Goal: Task Accomplishment & Management: Manage account settings

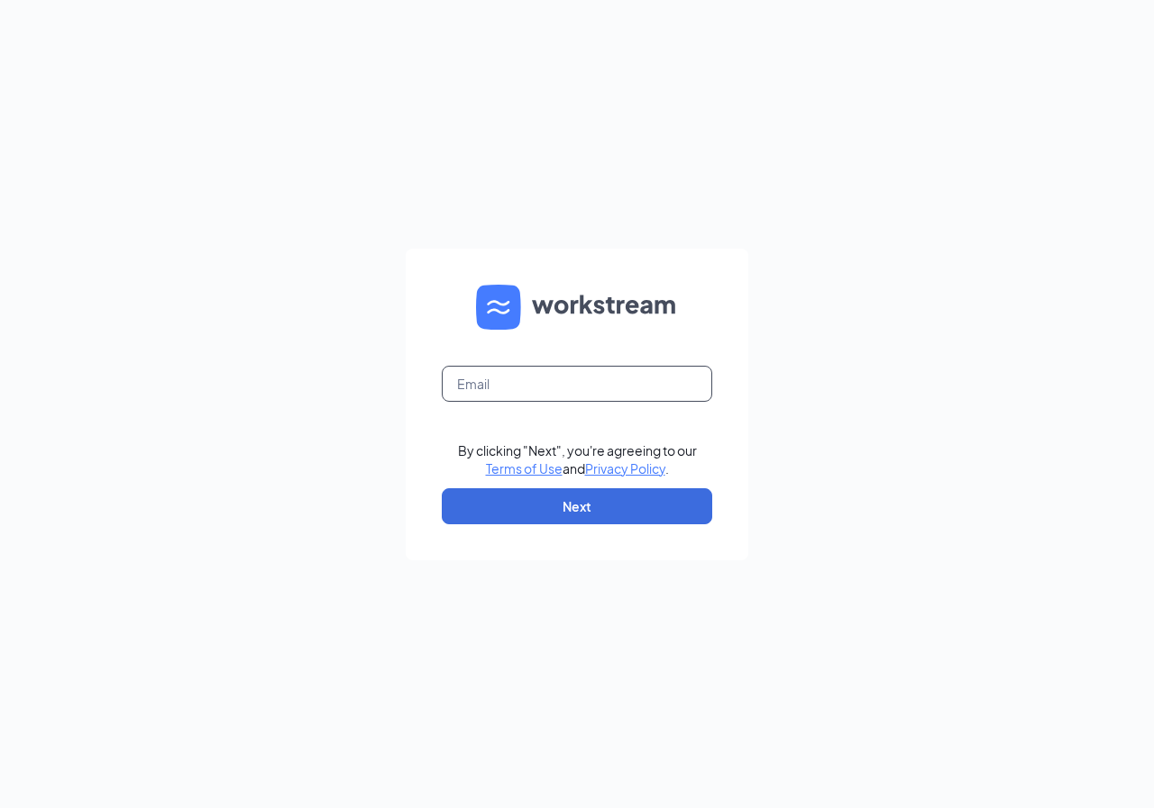
click at [486, 389] on input "text" at bounding box center [577, 384] width 270 height 36
type input "ri0867@pjunited.com"
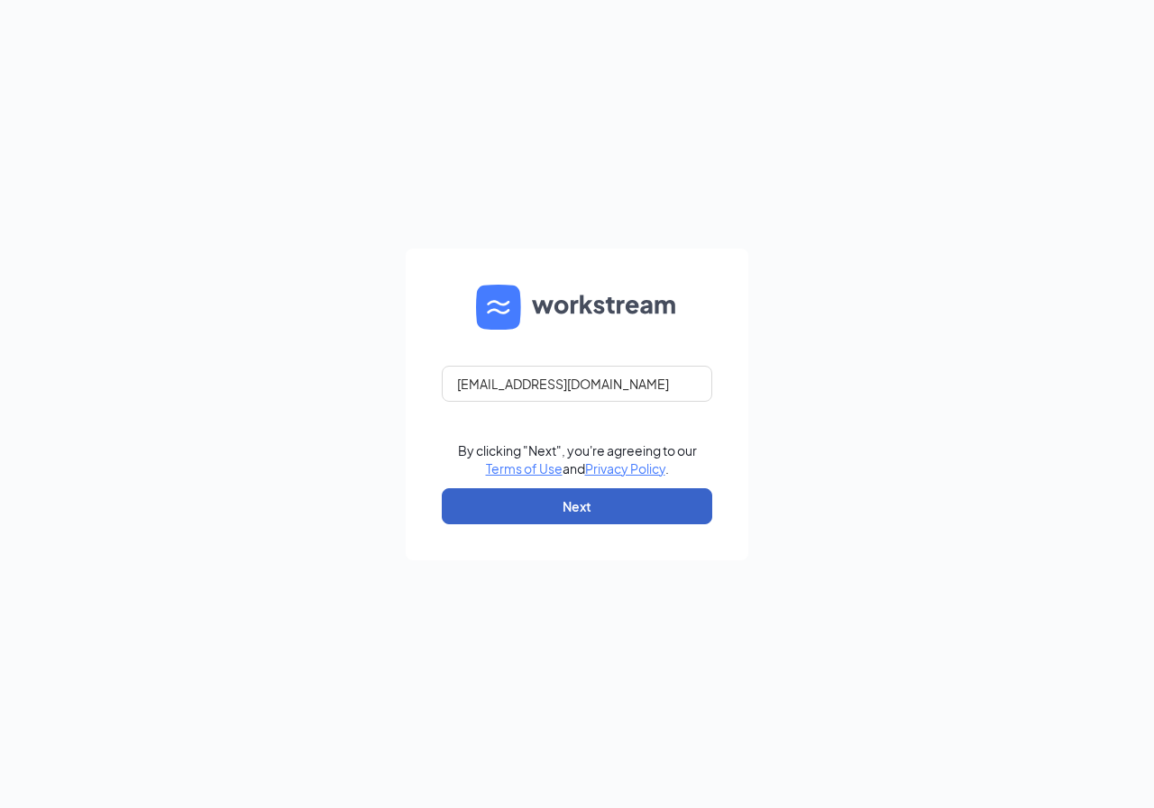
drag, startPoint x: 556, startPoint y: 493, endPoint x: 562, endPoint y: 481, distance: 12.9
click at [558, 491] on button "Next" at bounding box center [577, 507] width 270 height 36
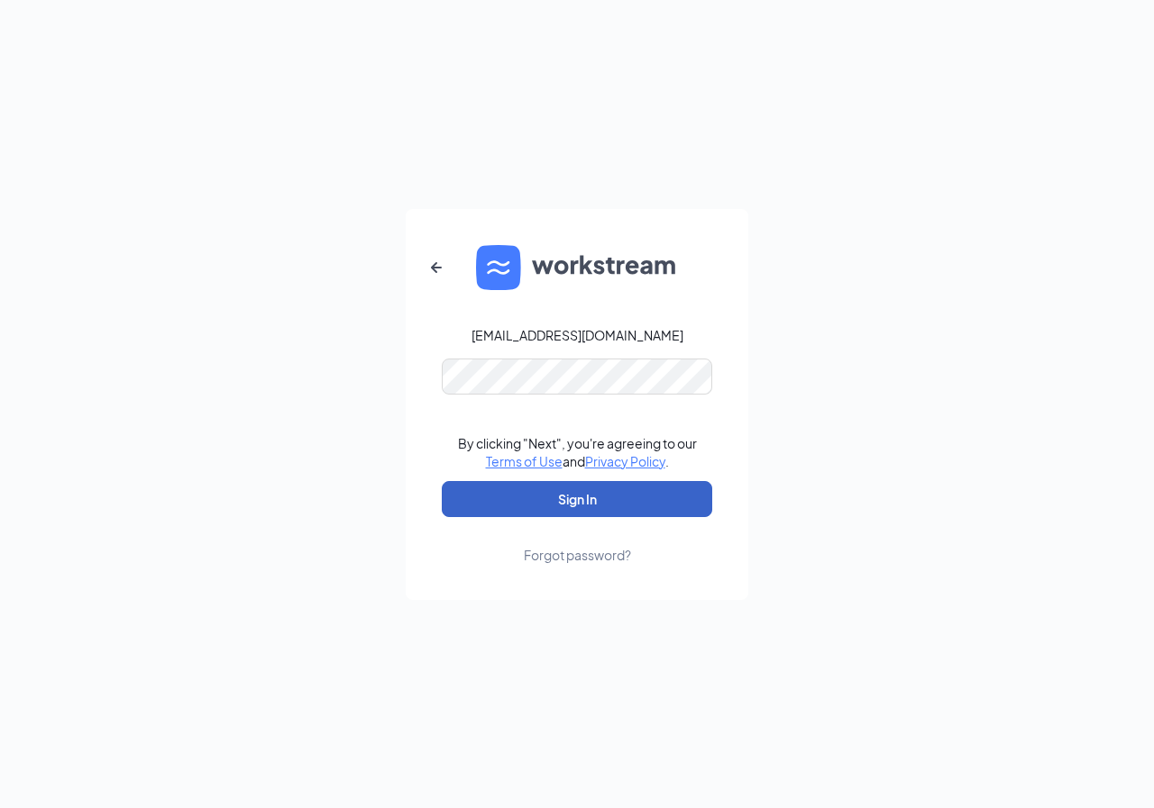
click at [545, 495] on button "Sign In" at bounding box center [577, 499] width 270 height 36
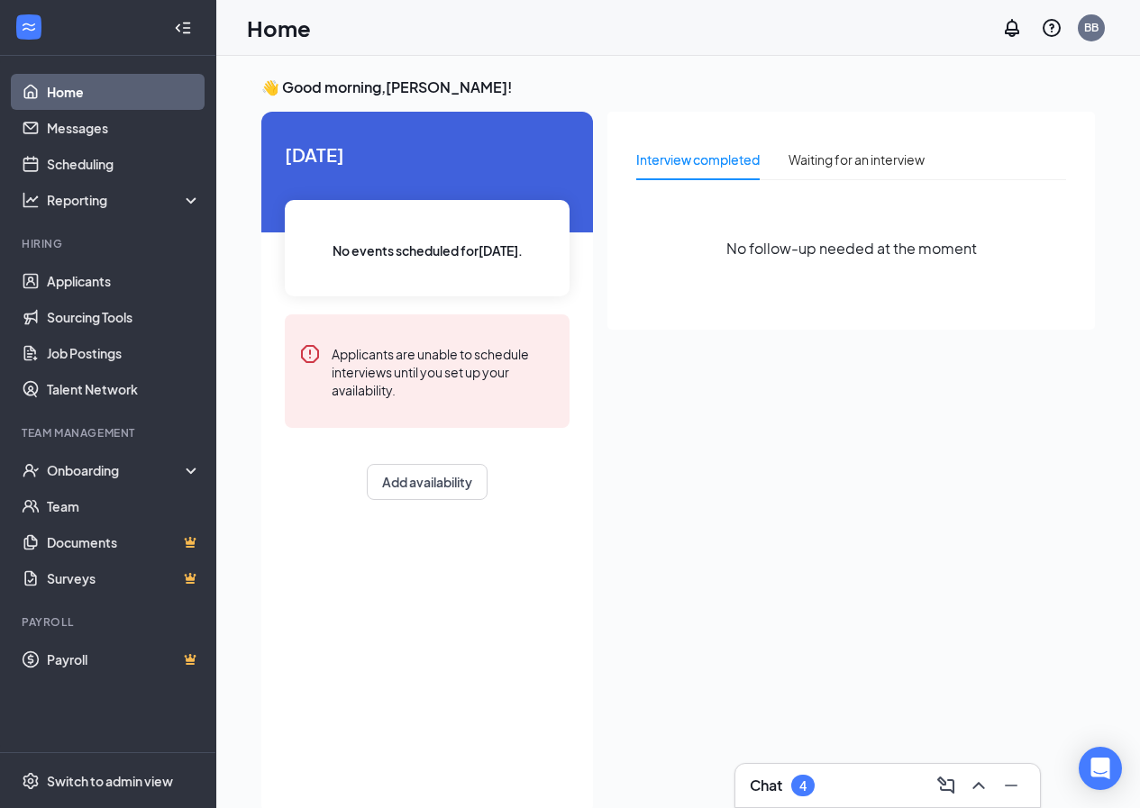
click at [817, 790] on div "Chat 4" at bounding box center [888, 786] width 276 height 29
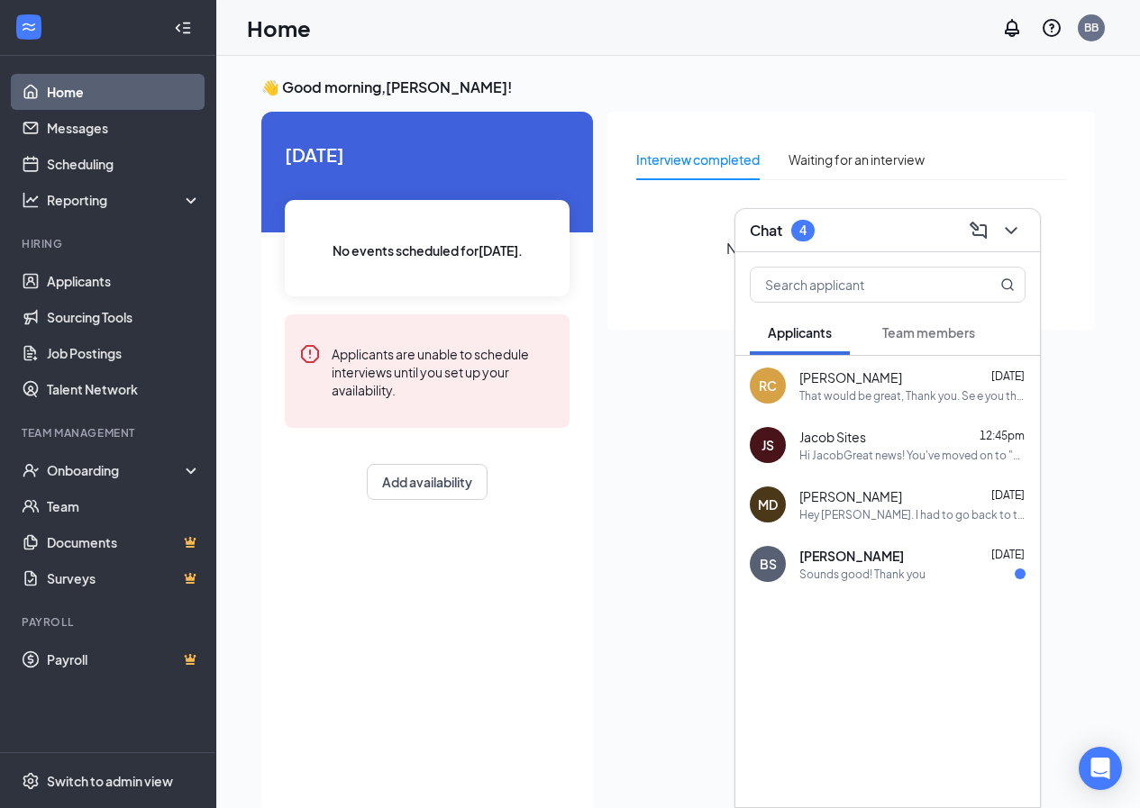
click at [878, 458] on div "Hi JacobGreat news! You've moved on to "Background Decision" stage of the hirin…" at bounding box center [912, 455] width 226 height 15
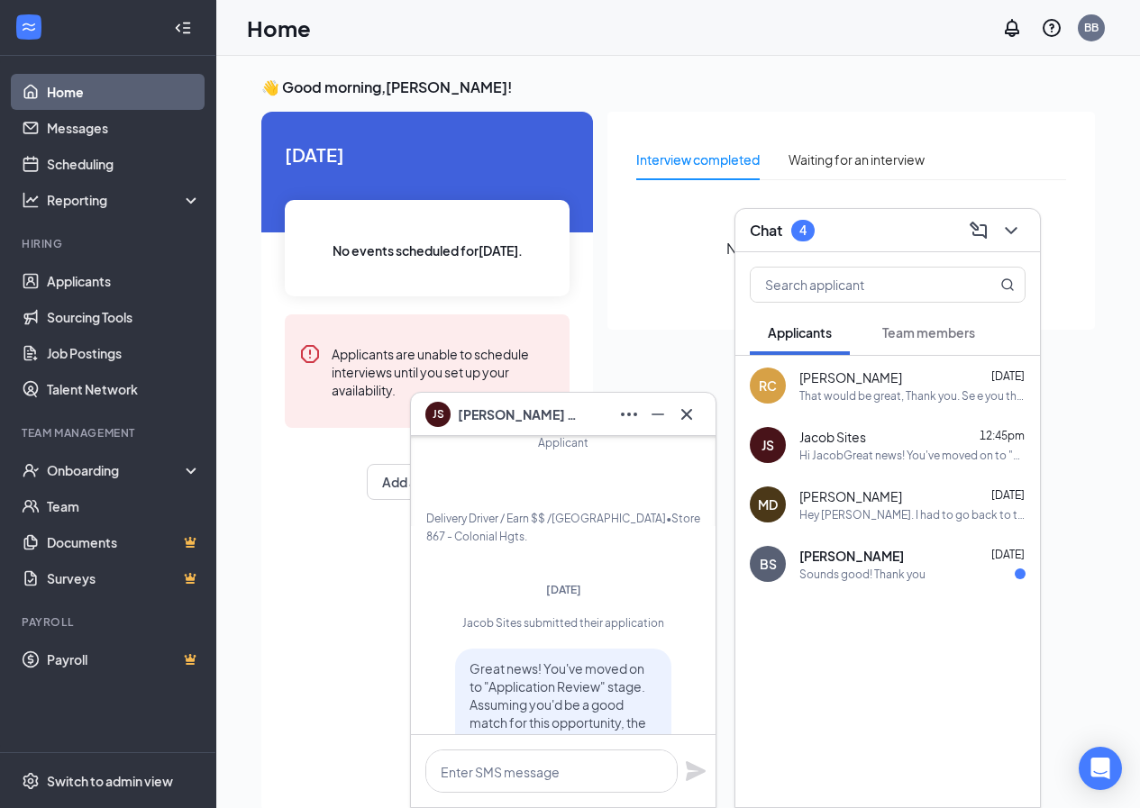
scroll to position [-1146, 0]
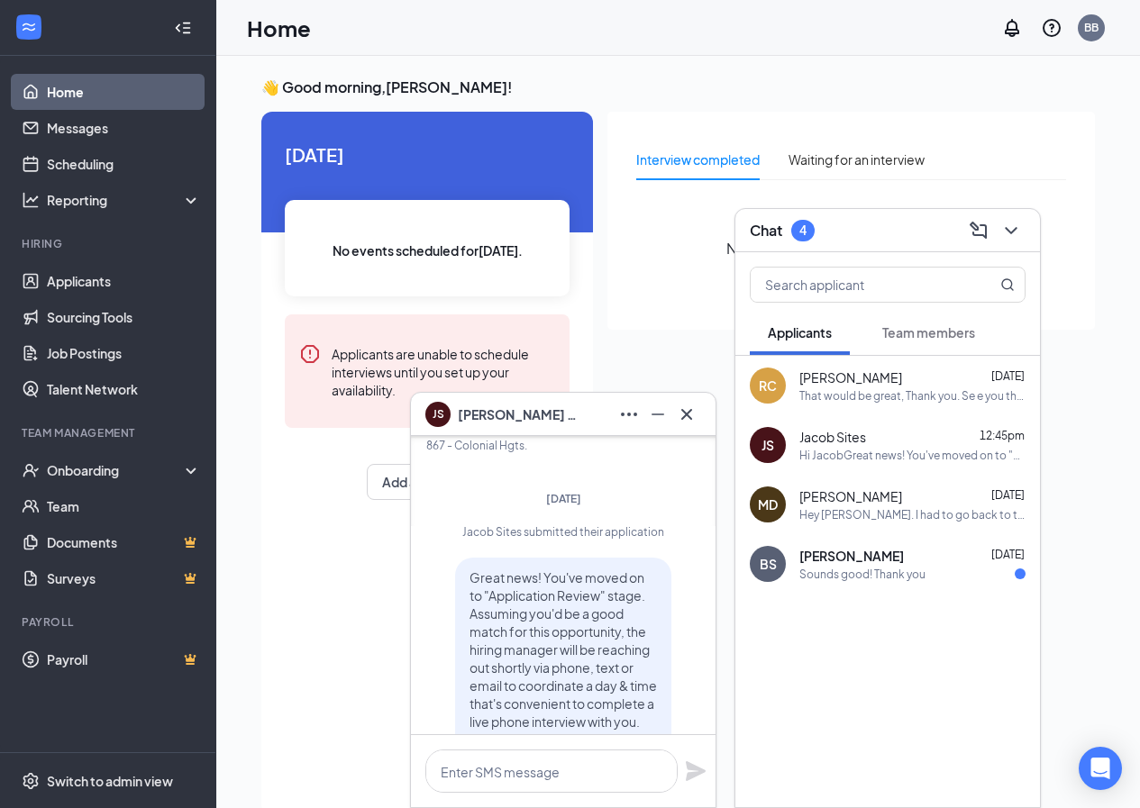
click at [837, 512] on div "Hey [PERSON_NAME]. I had to go back to the dentist for a follow-up. I'll come s…" at bounding box center [912, 514] width 226 height 15
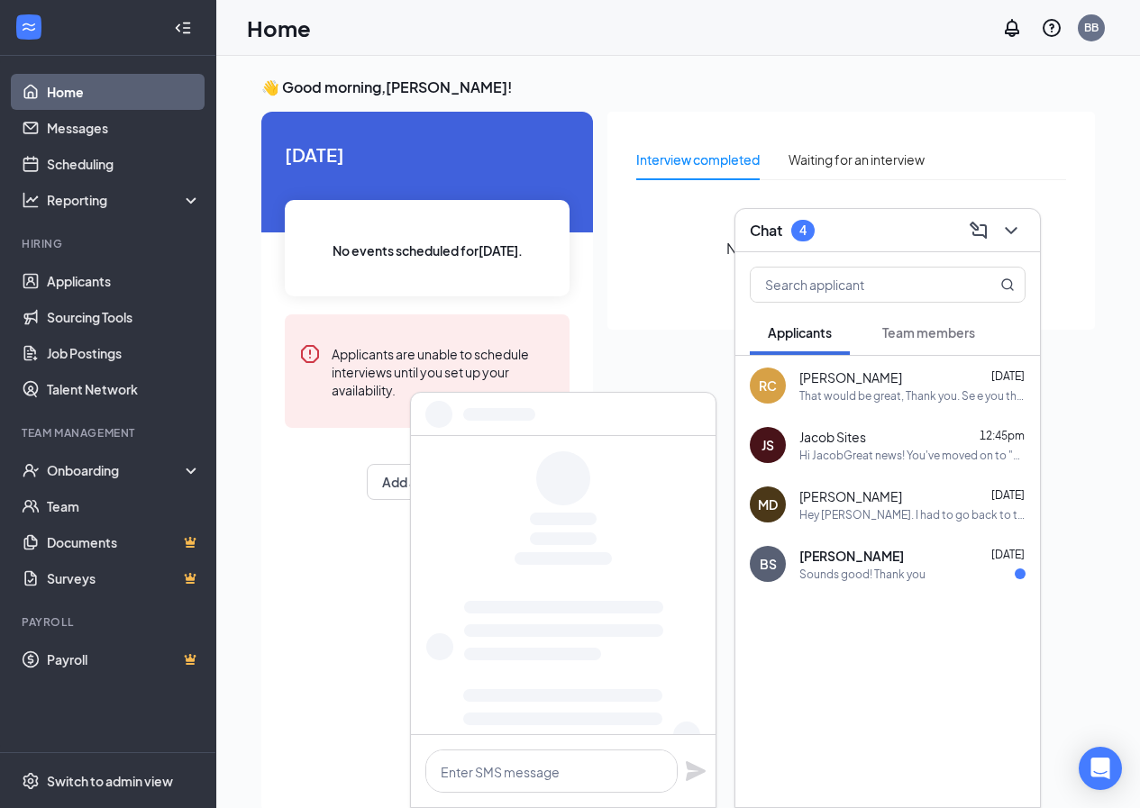
scroll to position [0, 0]
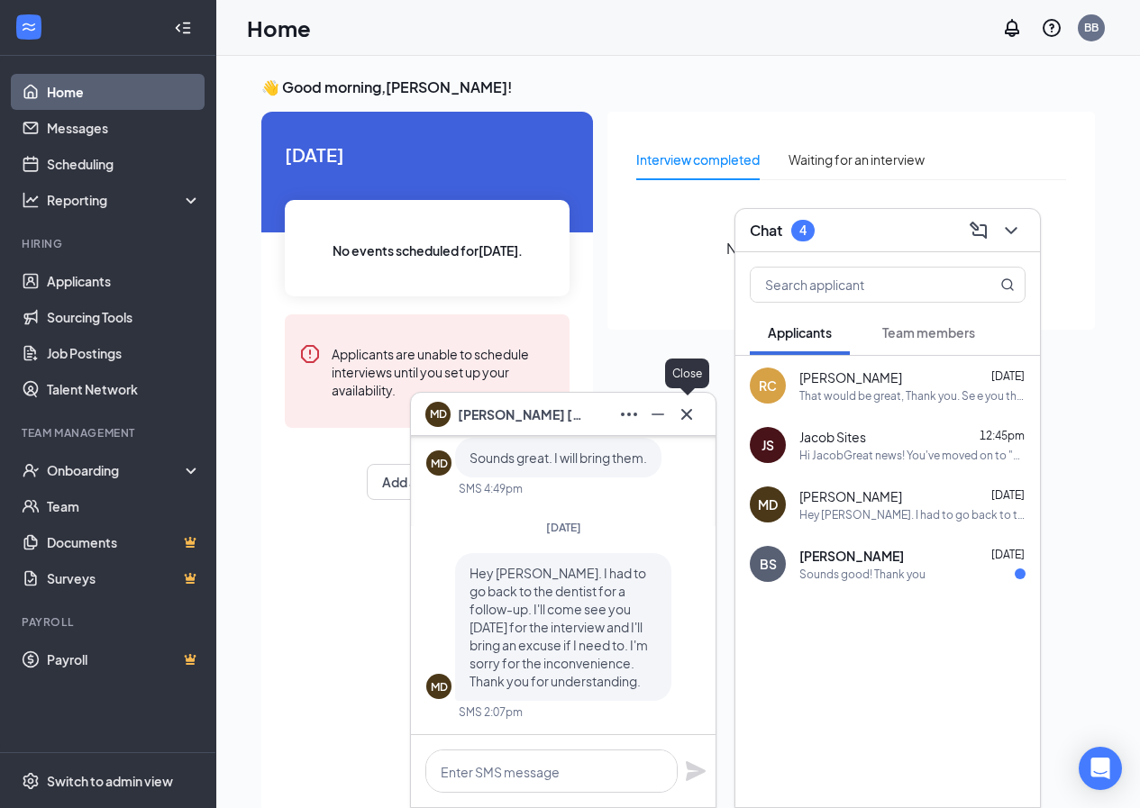
click at [685, 416] on icon "Cross" at bounding box center [686, 413] width 11 height 11
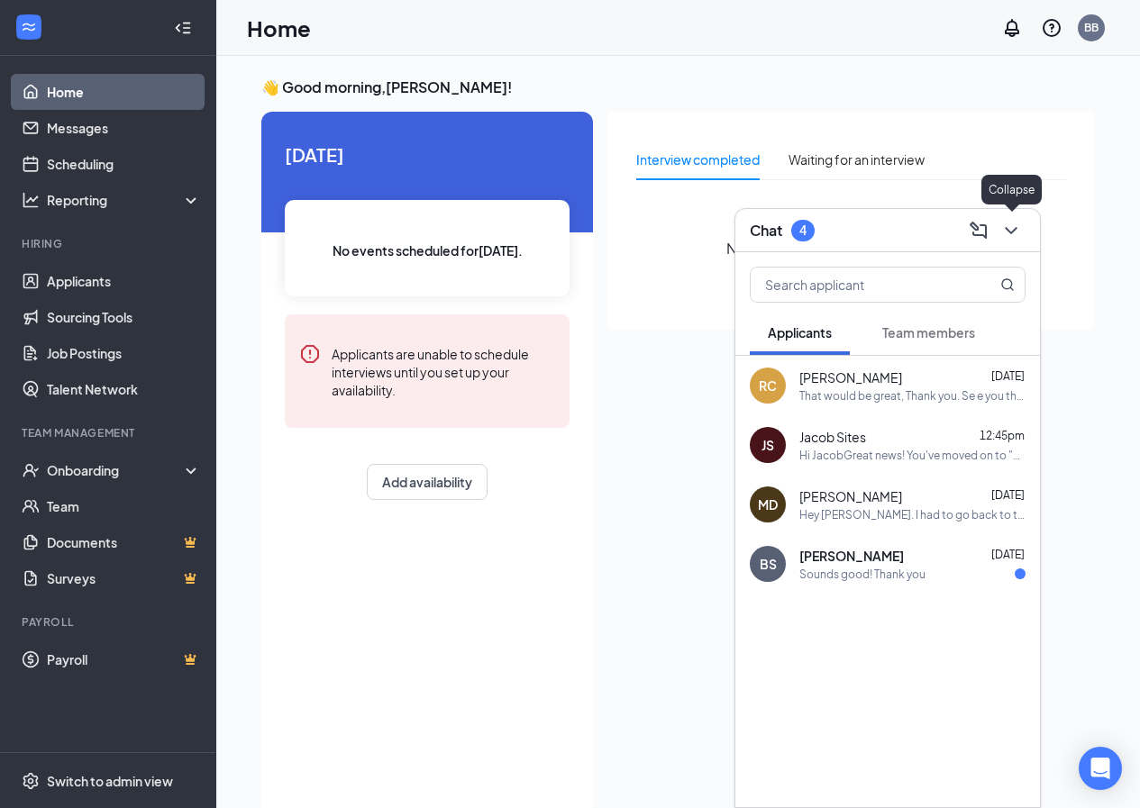
click at [1009, 221] on icon "ChevronDown" at bounding box center [1011, 231] width 22 height 22
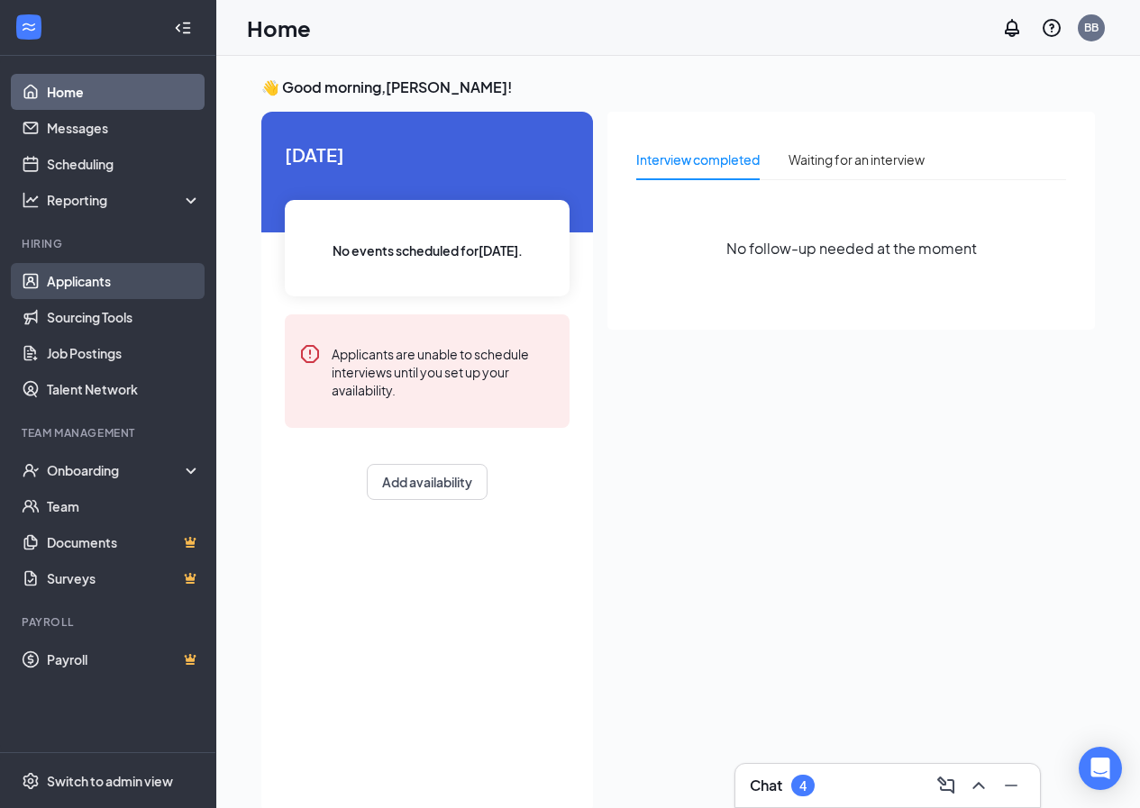
click at [138, 293] on link "Applicants" at bounding box center [124, 281] width 154 height 36
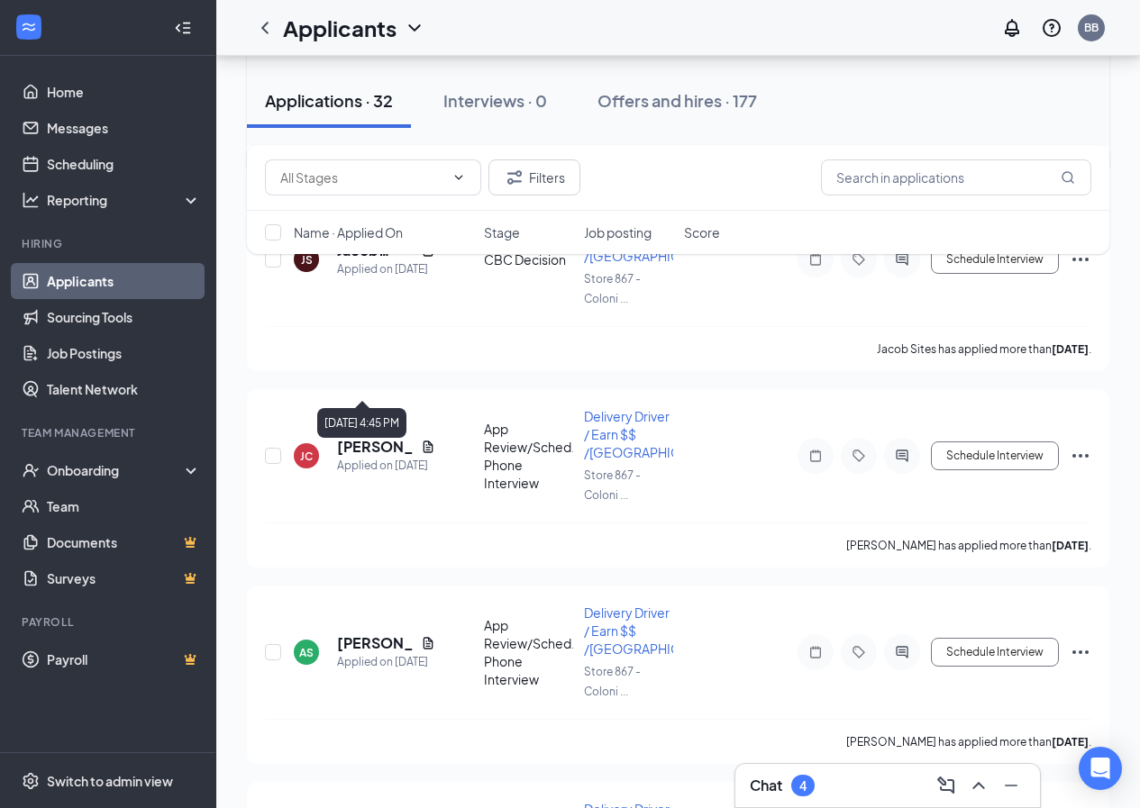
scroll to position [3786, 0]
